Goal: Task Accomplishment & Management: Manage account settings

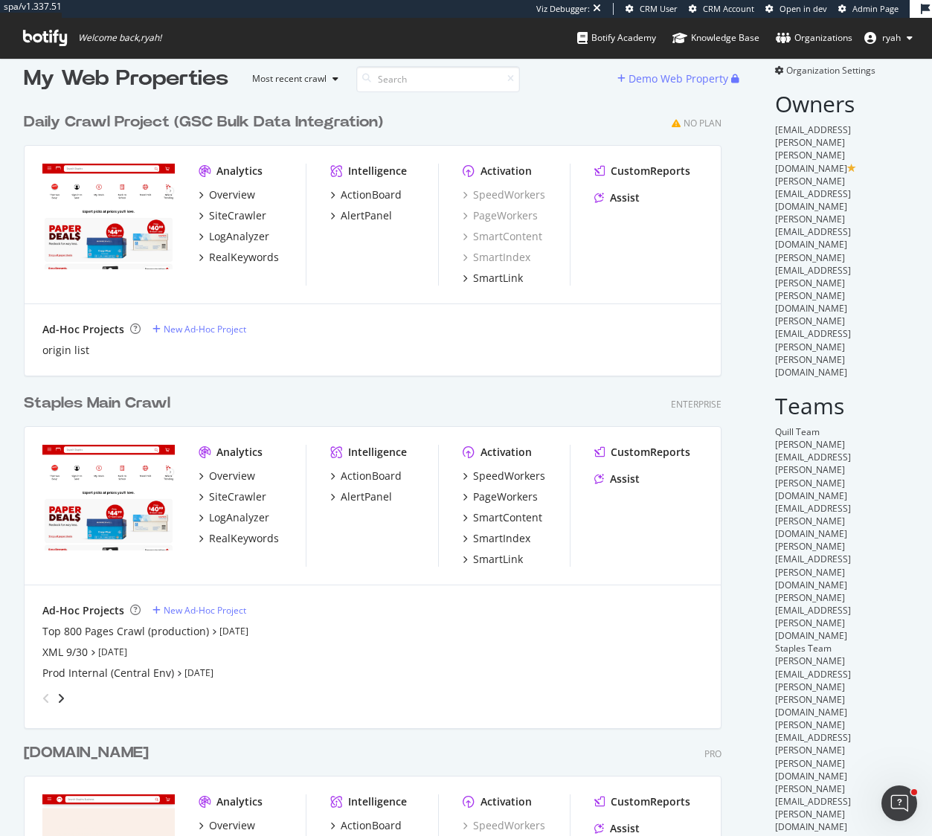
scroll to position [25, 0]
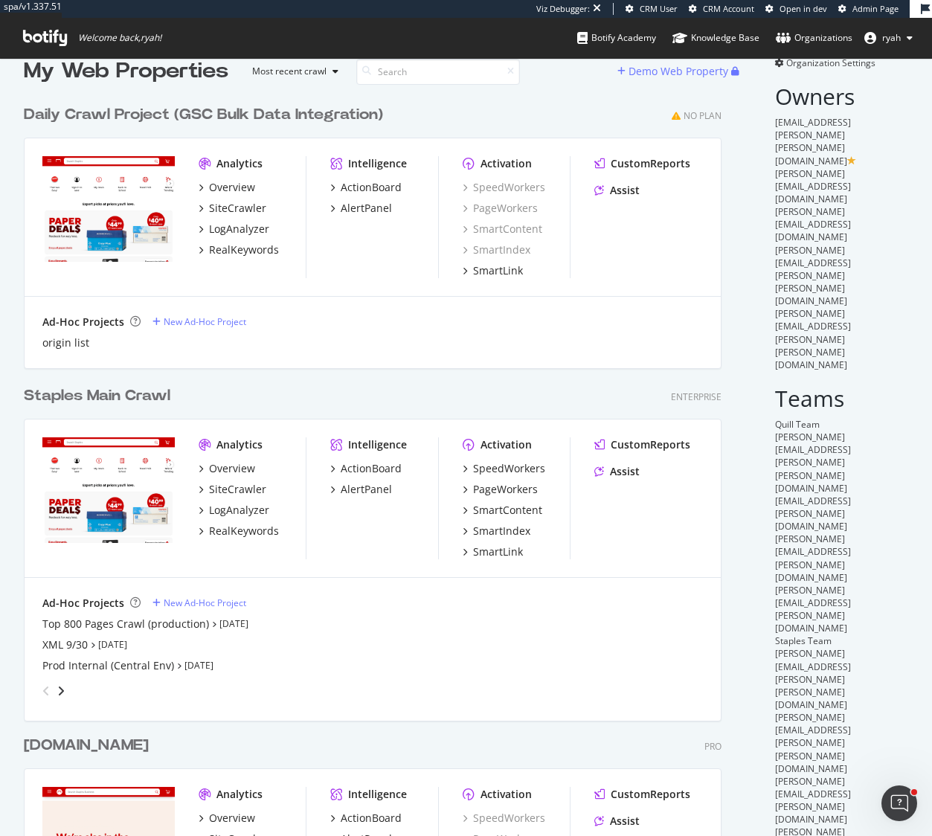
click at [118, 396] on div "Staples Main Crawl" at bounding box center [97, 396] width 147 height 22
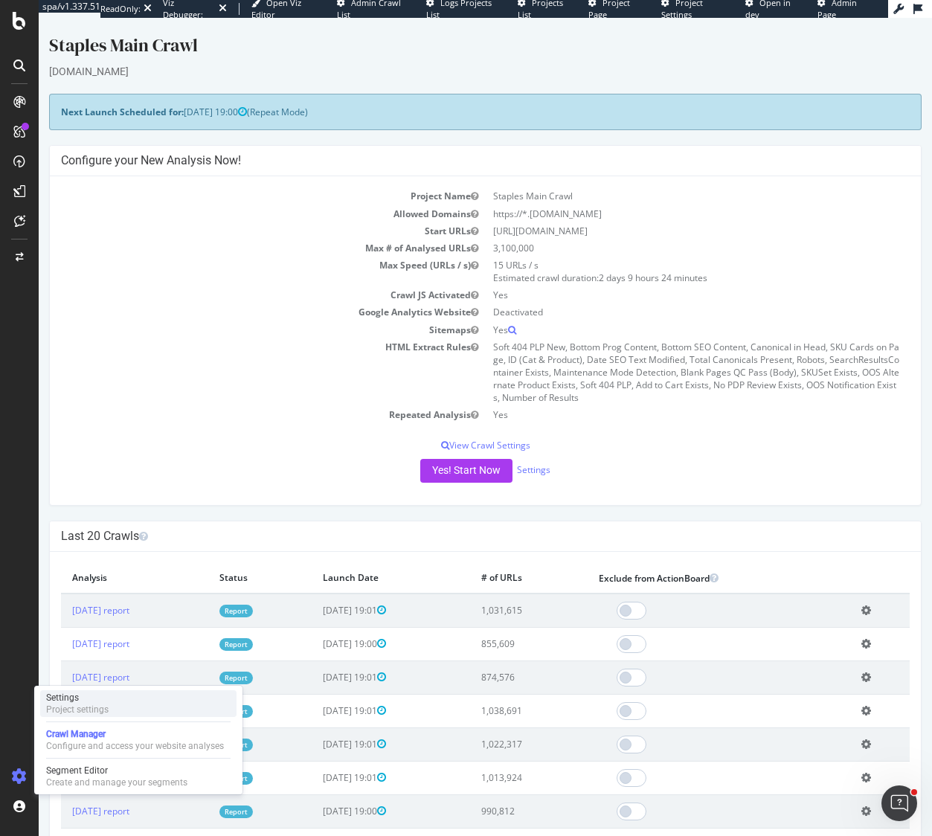
click at [70, 701] on div "Settings" at bounding box center [77, 698] width 62 height 12
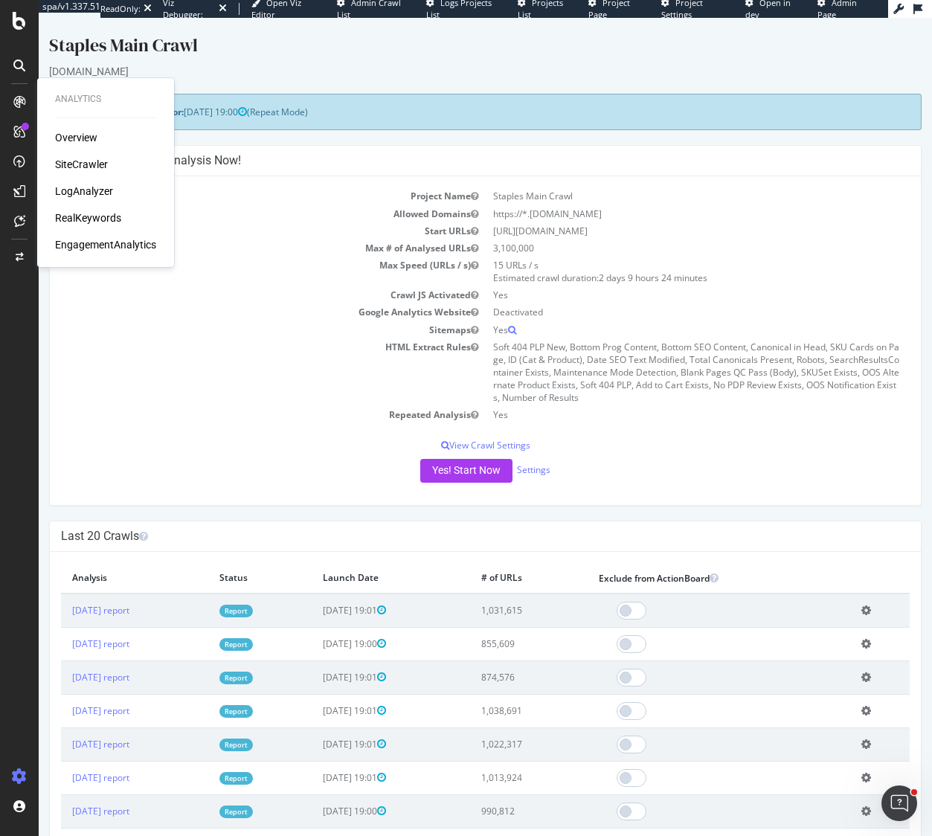
click at [240, 388] on td "HTML Extract Rules" at bounding box center [273, 372] width 425 height 68
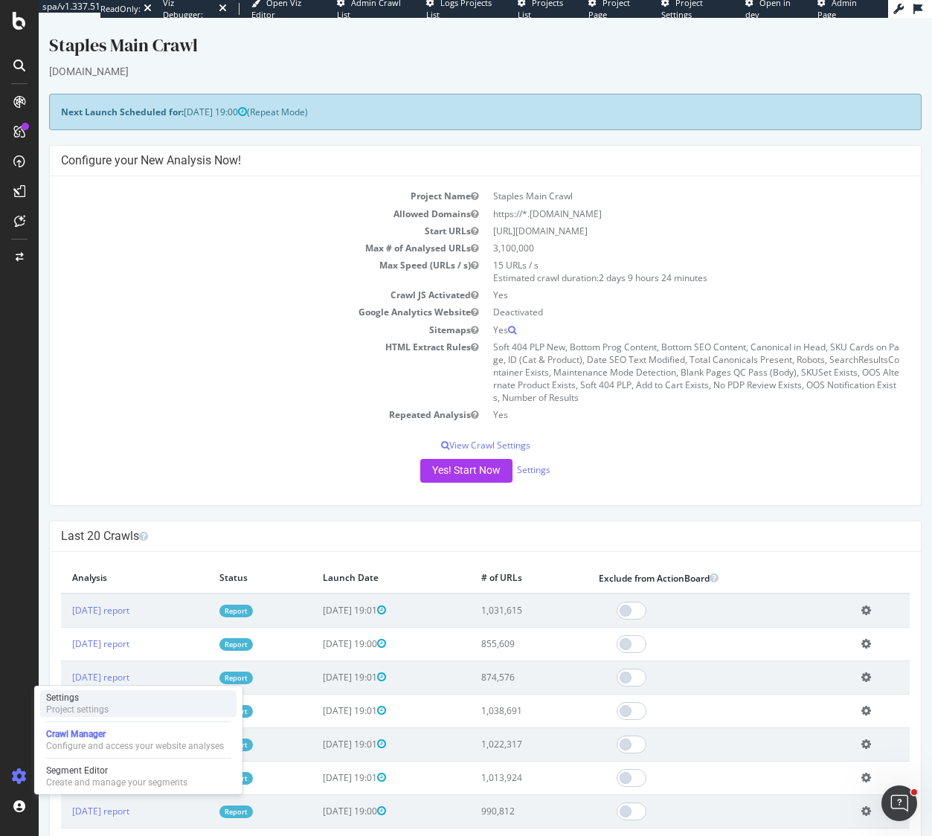
click at [65, 704] on div "Project settings" at bounding box center [77, 710] width 62 height 12
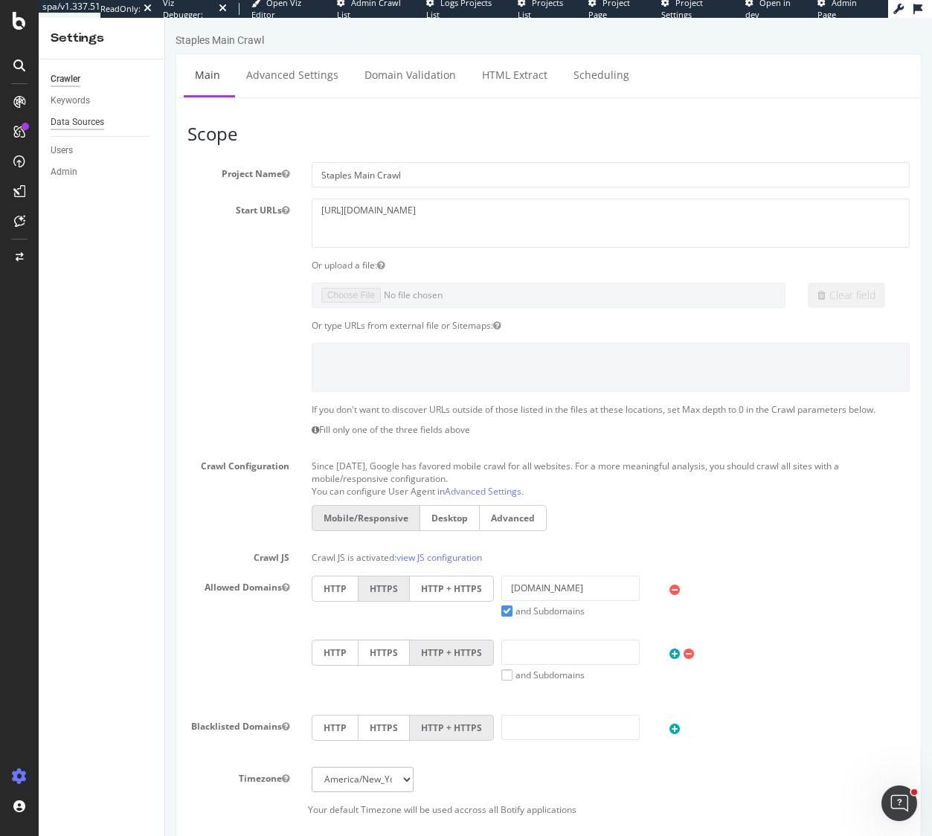
click at [70, 123] on div "Data Sources" at bounding box center [78, 123] width 54 height 16
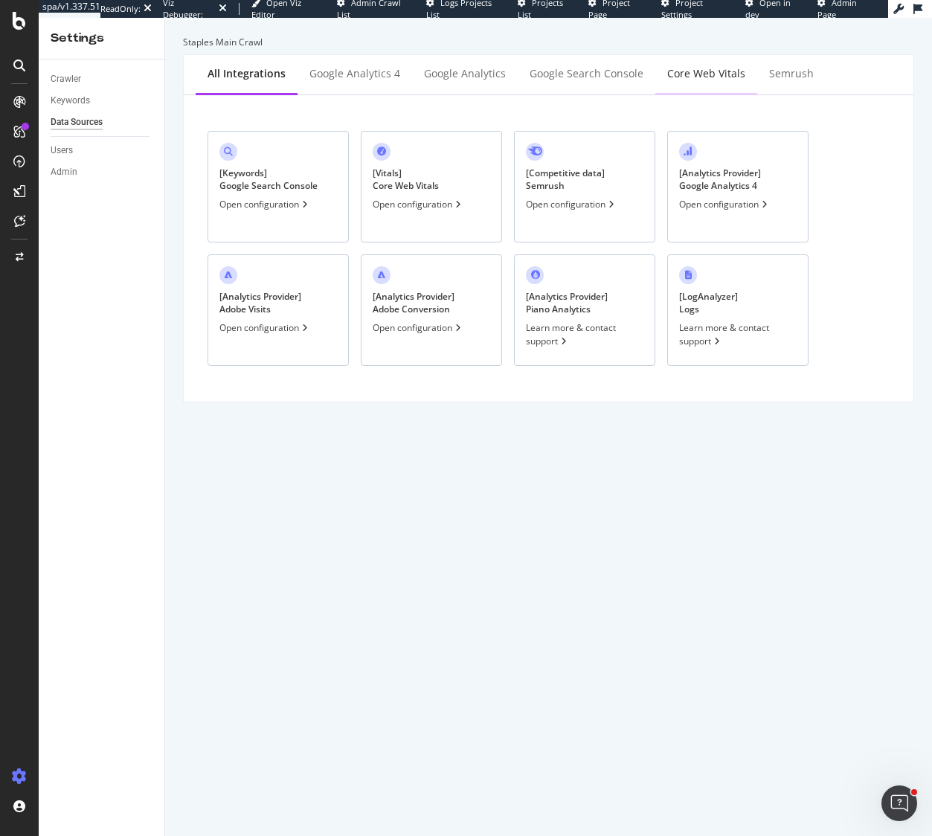
click at [702, 76] on div "Core Web Vitals" at bounding box center [706, 73] width 78 height 15
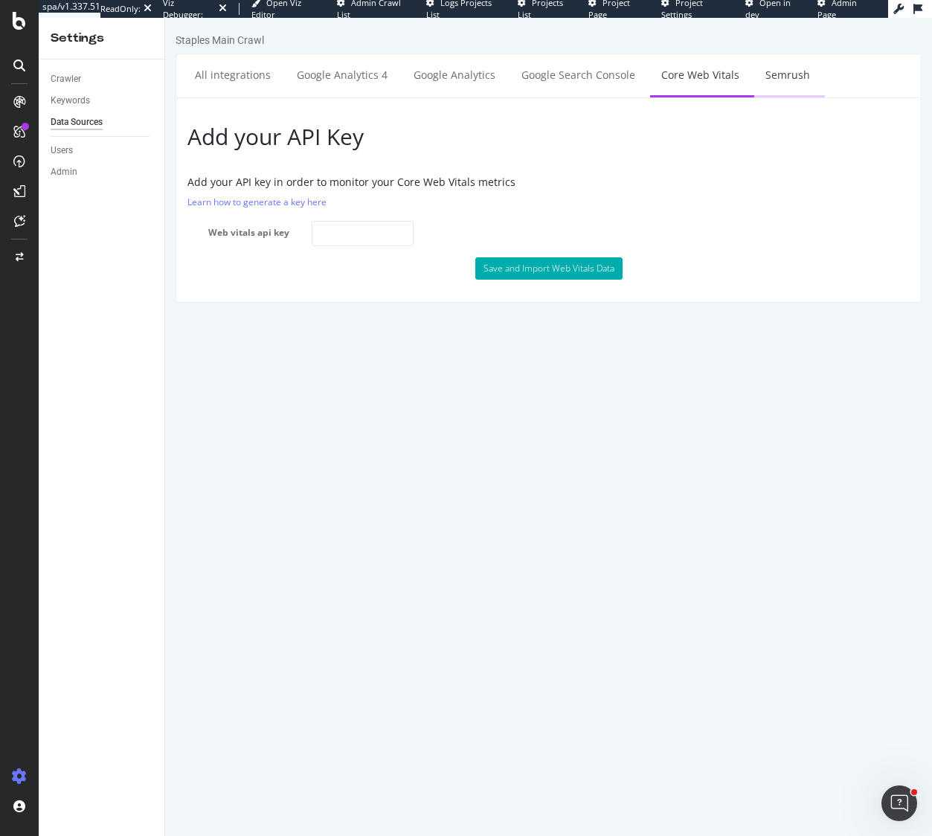
click at [773, 79] on link "Semrush" at bounding box center [787, 74] width 67 height 41
